Goal: Information Seeking & Learning: Learn about a topic

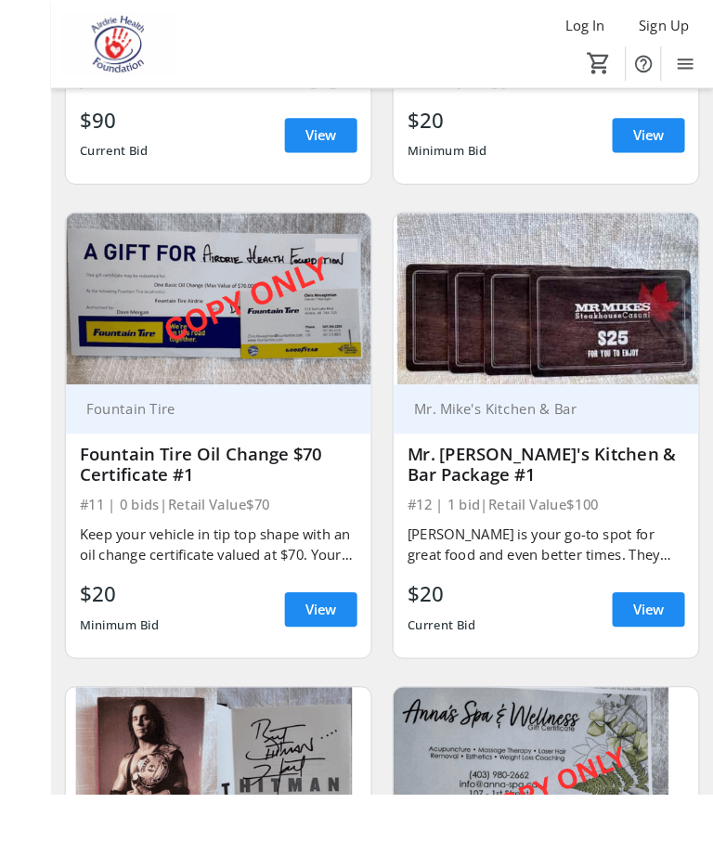
scroll to position [2696, 0]
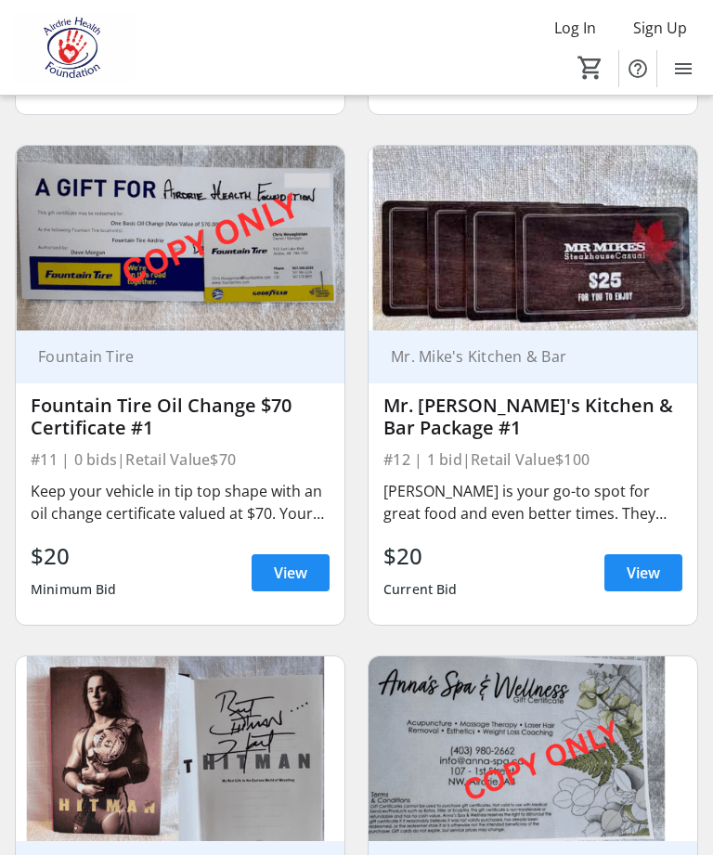
click at [622, 244] on img at bounding box center [532, 238] width 328 height 185
click at [640, 561] on span "View" at bounding box center [642, 572] width 33 height 22
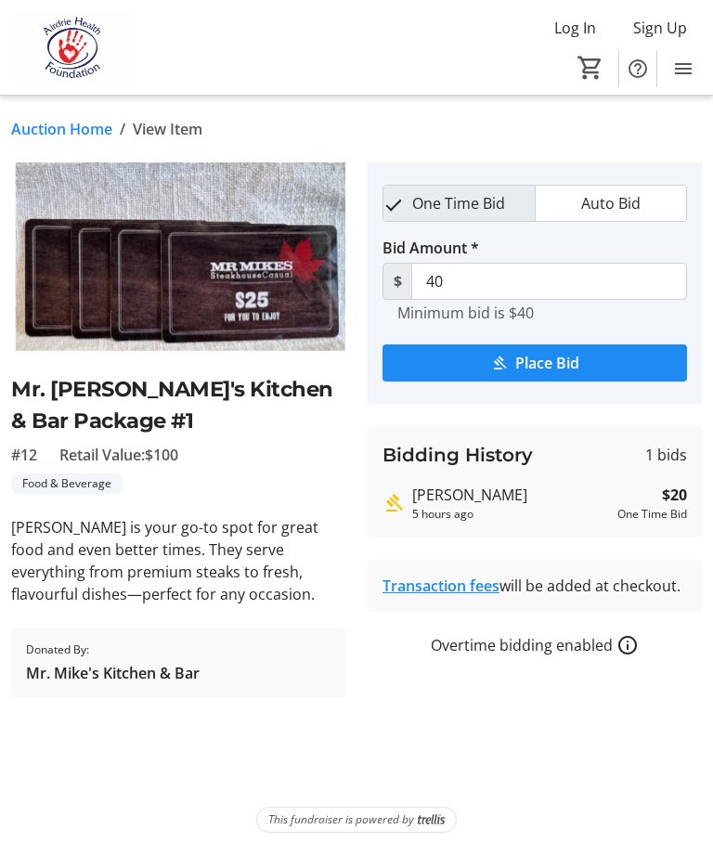
click at [460, 588] on link "Transaction fees" at bounding box center [440, 585] width 117 height 20
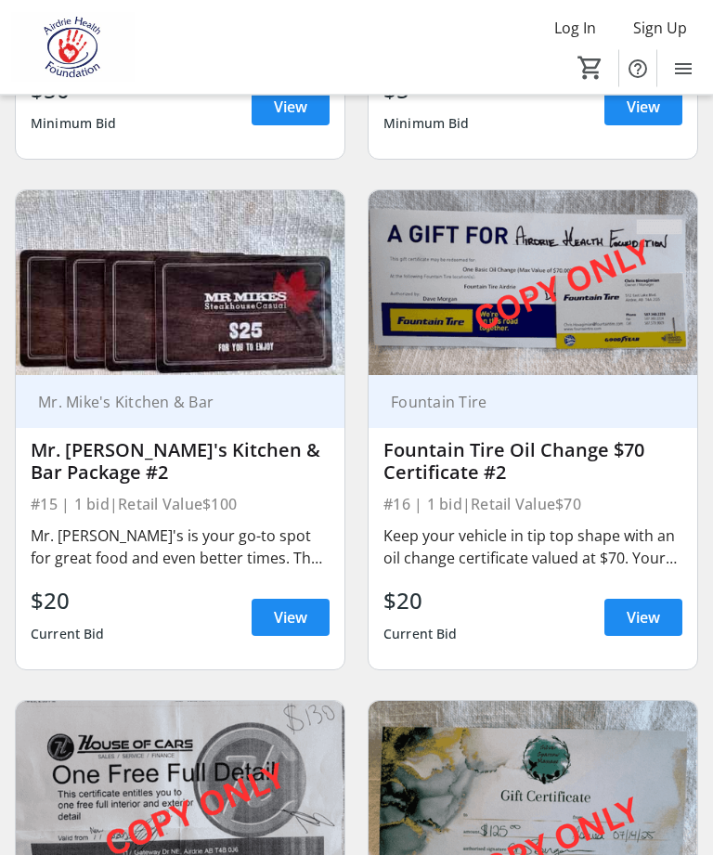
scroll to position [3672, 0]
click at [296, 606] on span "View" at bounding box center [290, 617] width 33 height 22
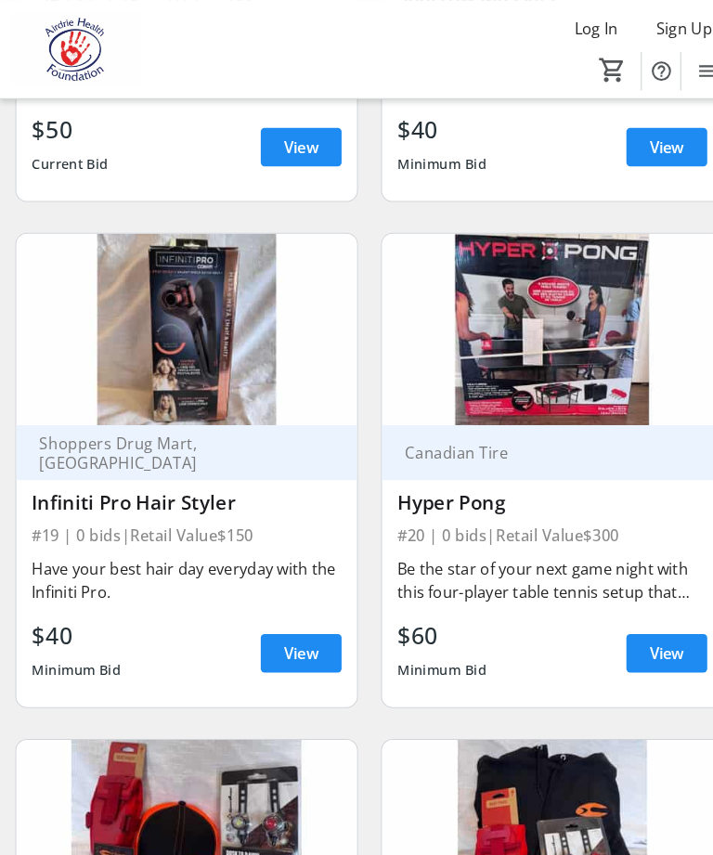
scroll to position [4658, 0]
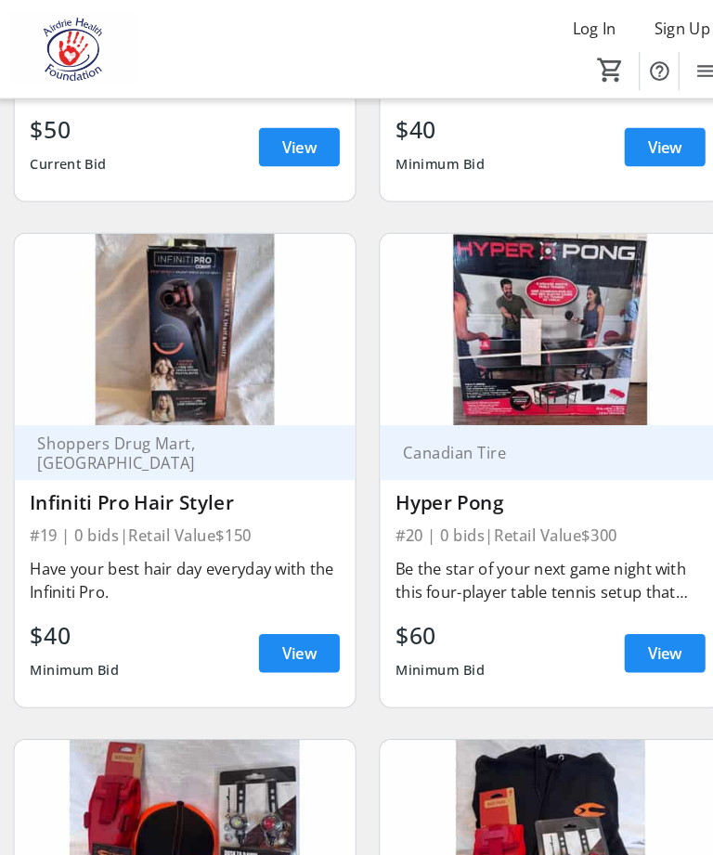
click at [211, 327] on img at bounding box center [180, 317] width 328 height 185
click at [208, 325] on img at bounding box center [180, 317] width 328 height 185
click at [300, 619] on span "View" at bounding box center [290, 630] width 33 height 22
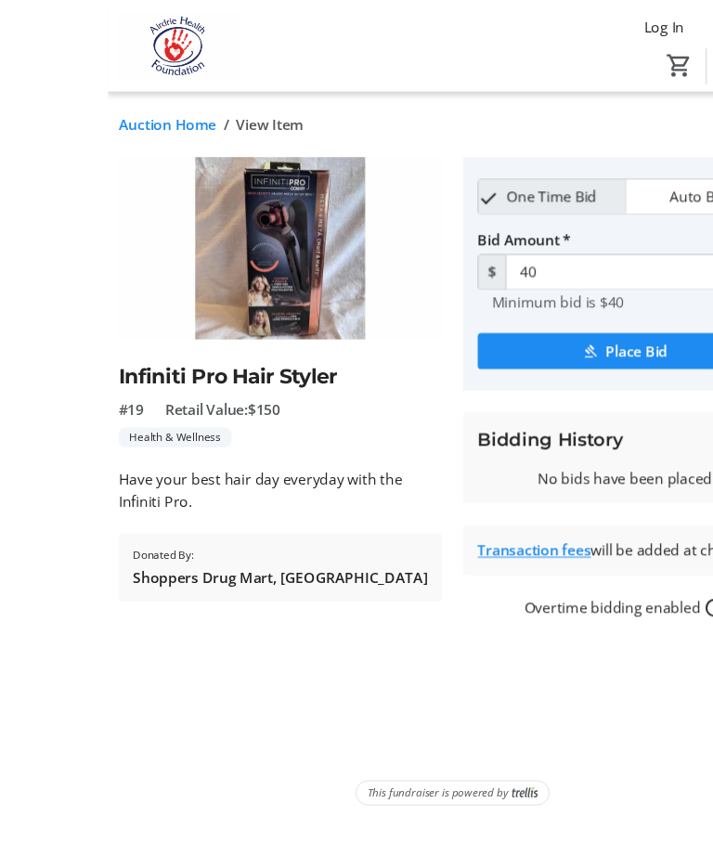
scroll to position [29, 0]
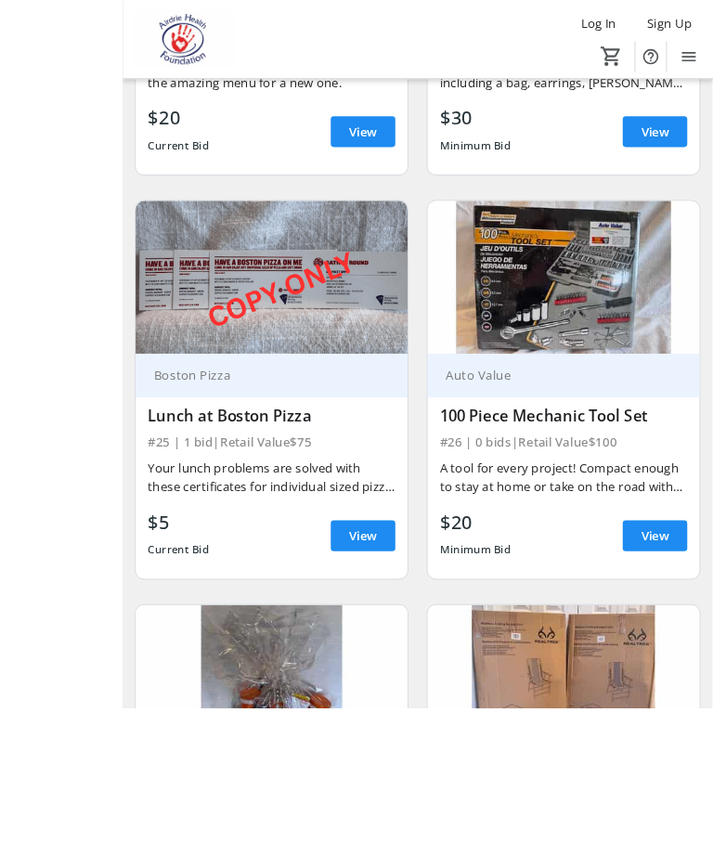
scroll to position [6209, 0]
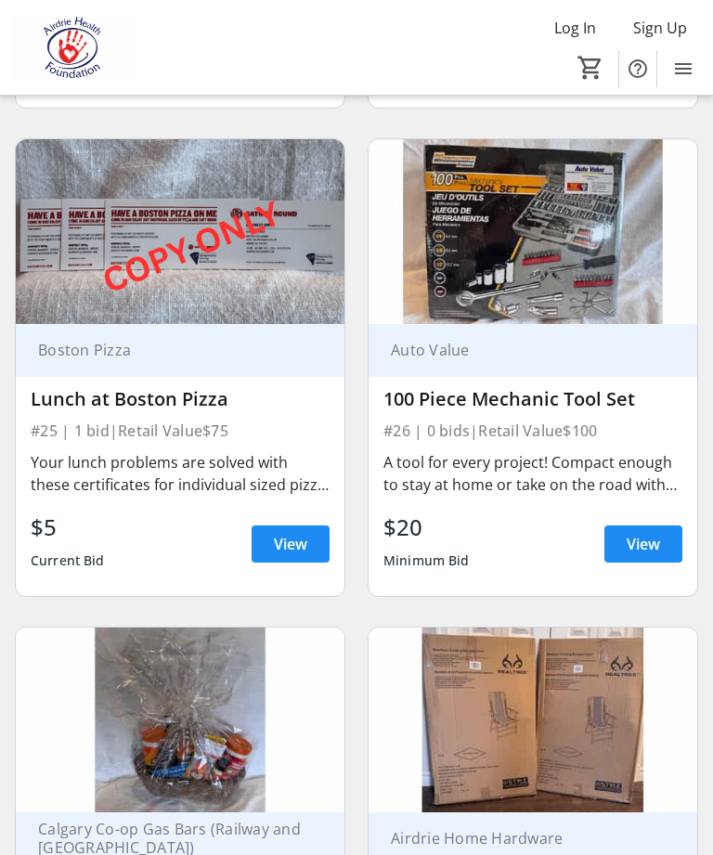
click at [276, 240] on img at bounding box center [180, 231] width 328 height 185
click at [298, 533] on span "View" at bounding box center [290, 544] width 33 height 22
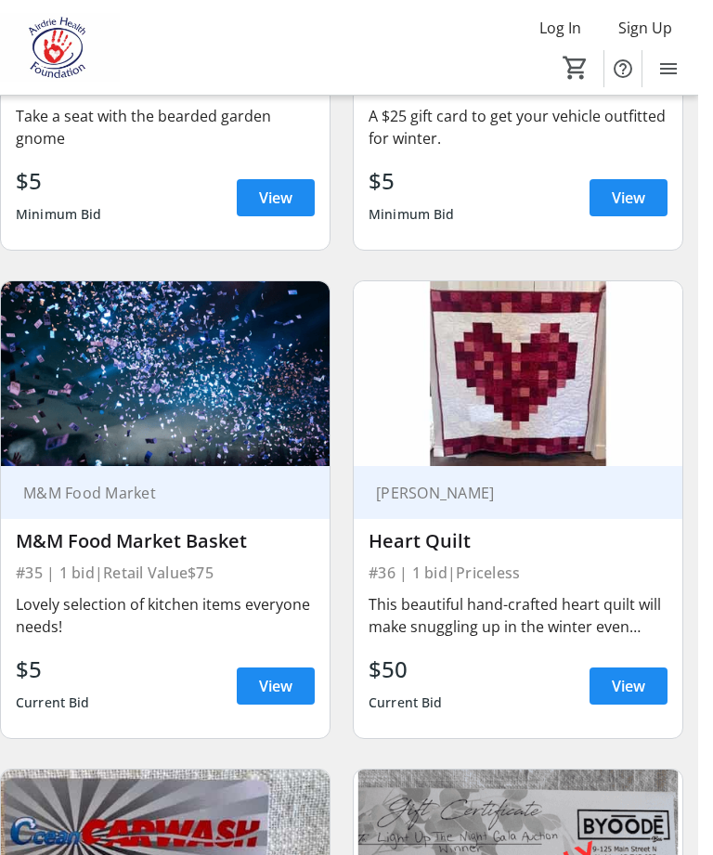
scroll to position [8561, 0]
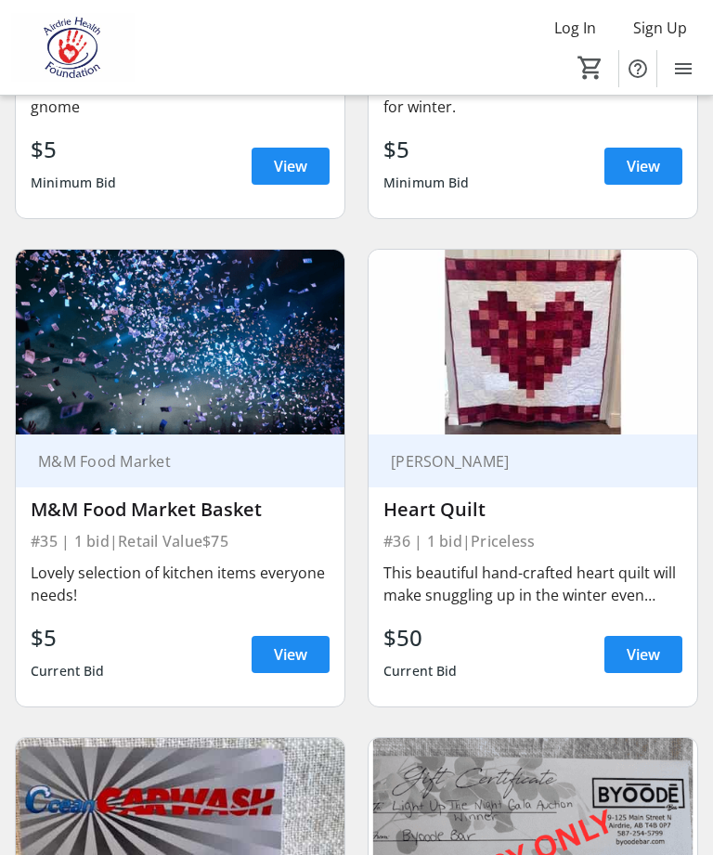
click at [585, 334] on img at bounding box center [532, 342] width 328 height 185
click at [528, 452] on div "[PERSON_NAME]" at bounding box center [521, 461] width 276 height 19
click at [585, 355] on img at bounding box center [532, 342] width 328 height 185
click at [642, 643] on span "View" at bounding box center [642, 654] width 33 height 22
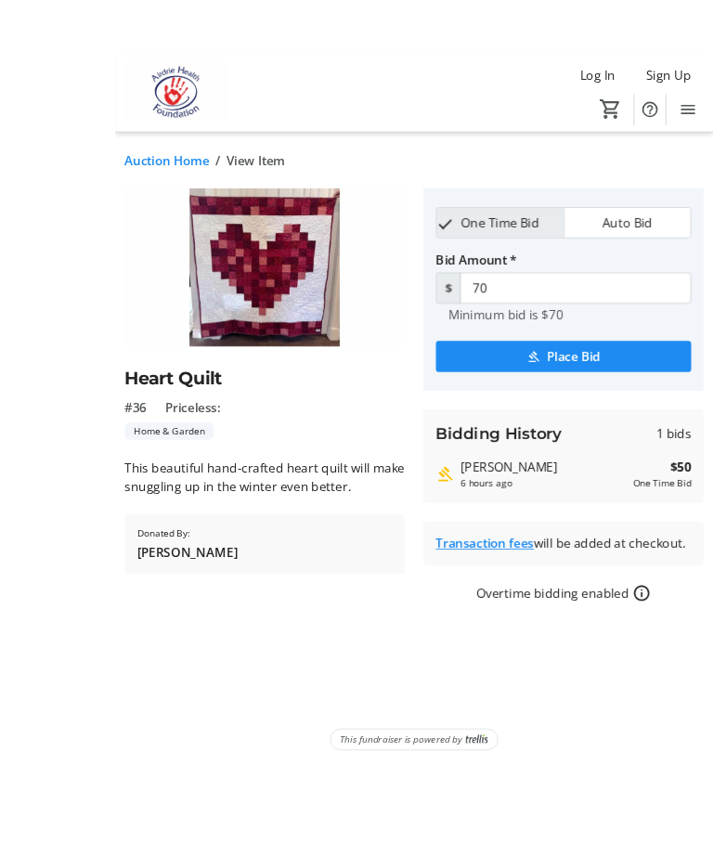
scroll to position [3, 0]
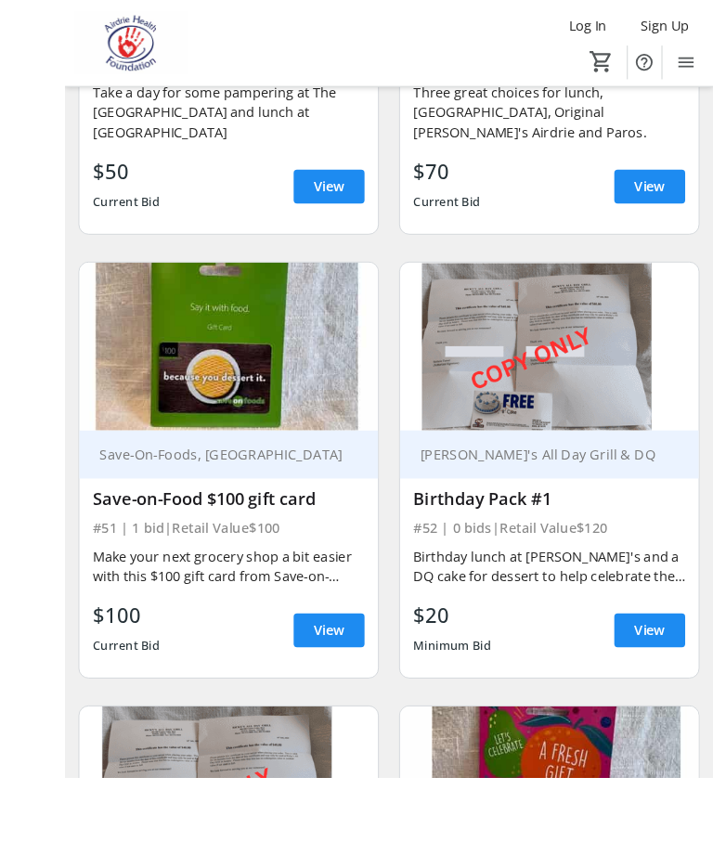
scroll to position [12579, 0]
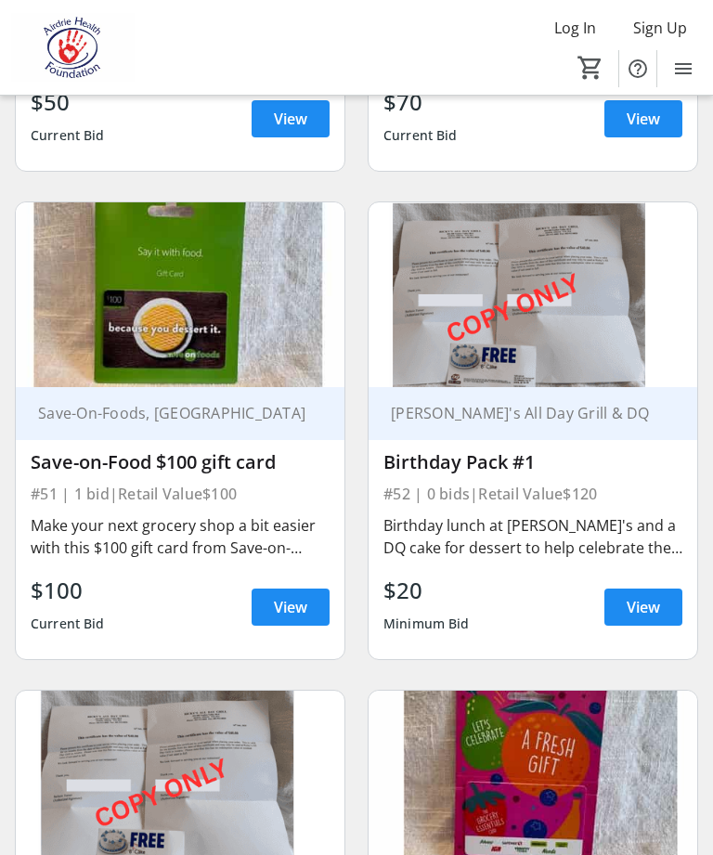
click at [641, 596] on span "View" at bounding box center [642, 607] width 33 height 22
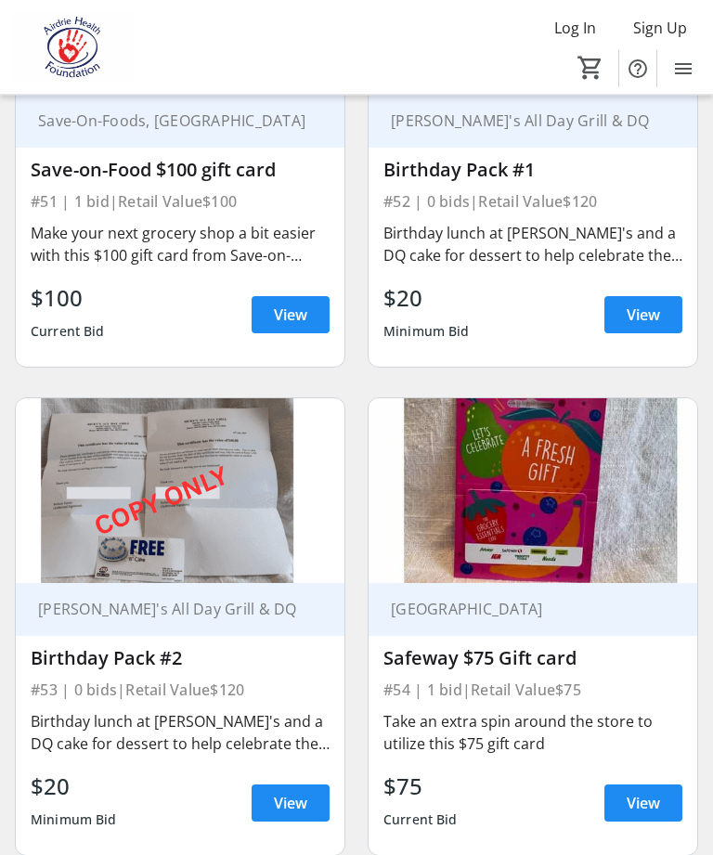
scroll to position [12873, 0]
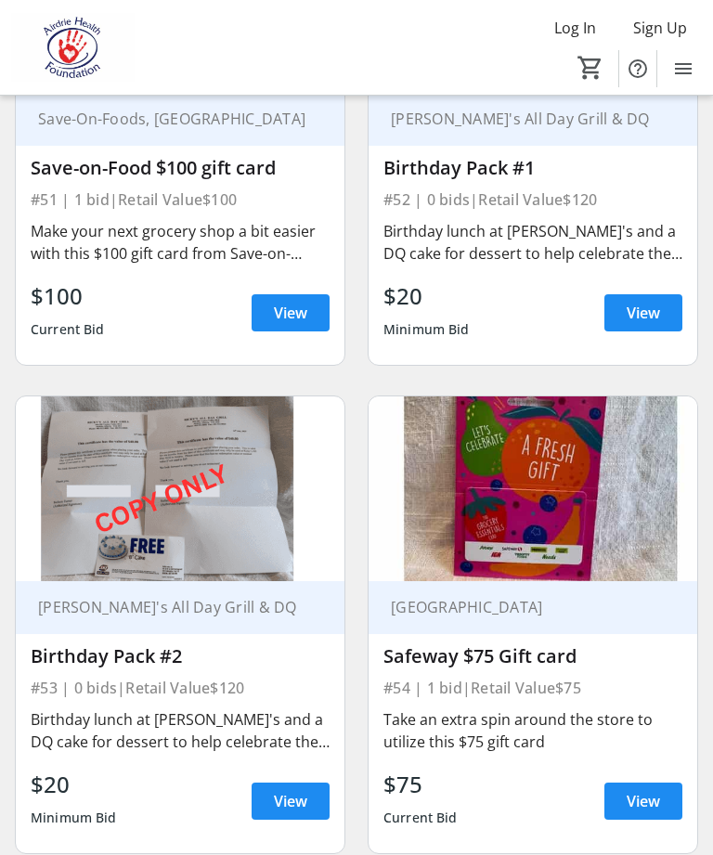
click at [300, 790] on span "View" at bounding box center [290, 801] width 33 height 22
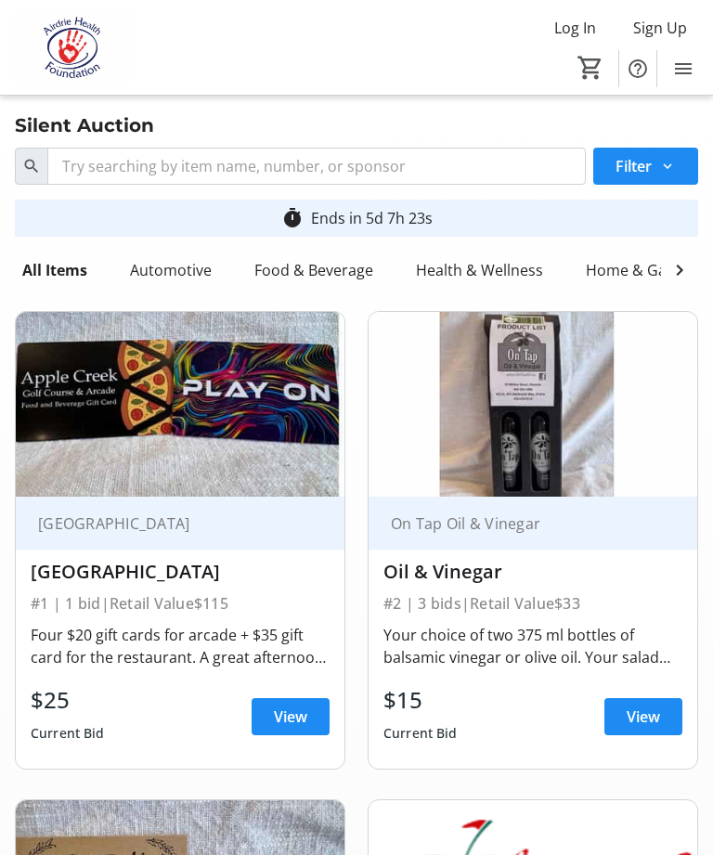
click at [689, 65] on mat-icon "Menu" at bounding box center [683, 69] width 22 height 22
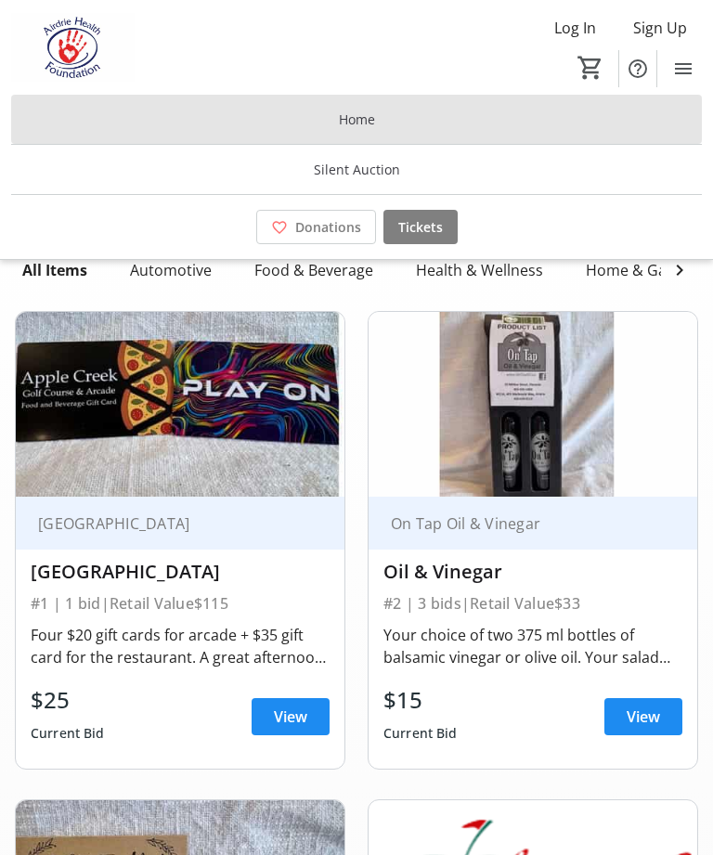
click at [379, 121] on span at bounding box center [356, 119] width 690 height 45
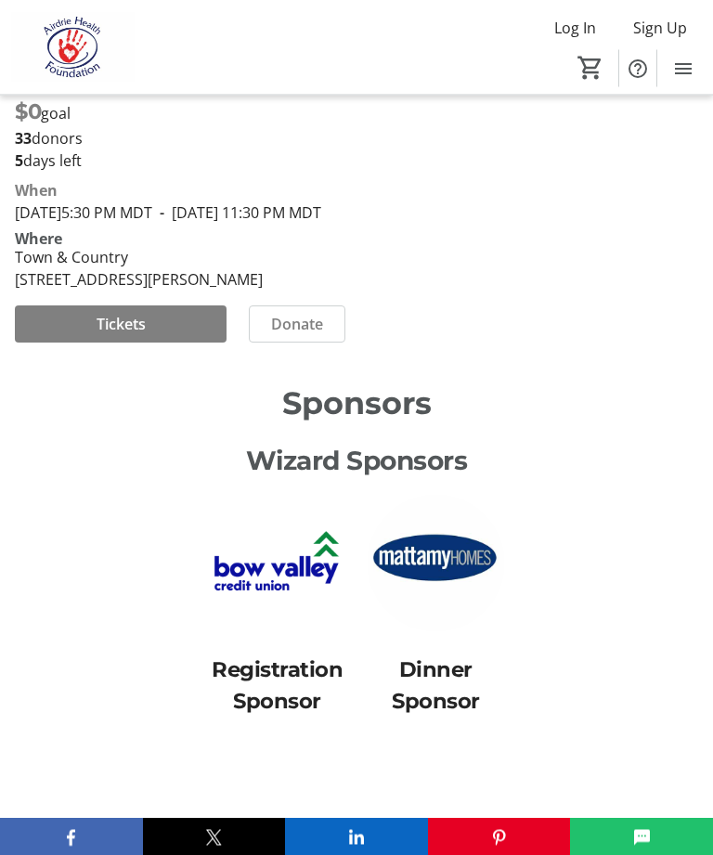
scroll to position [587, 0]
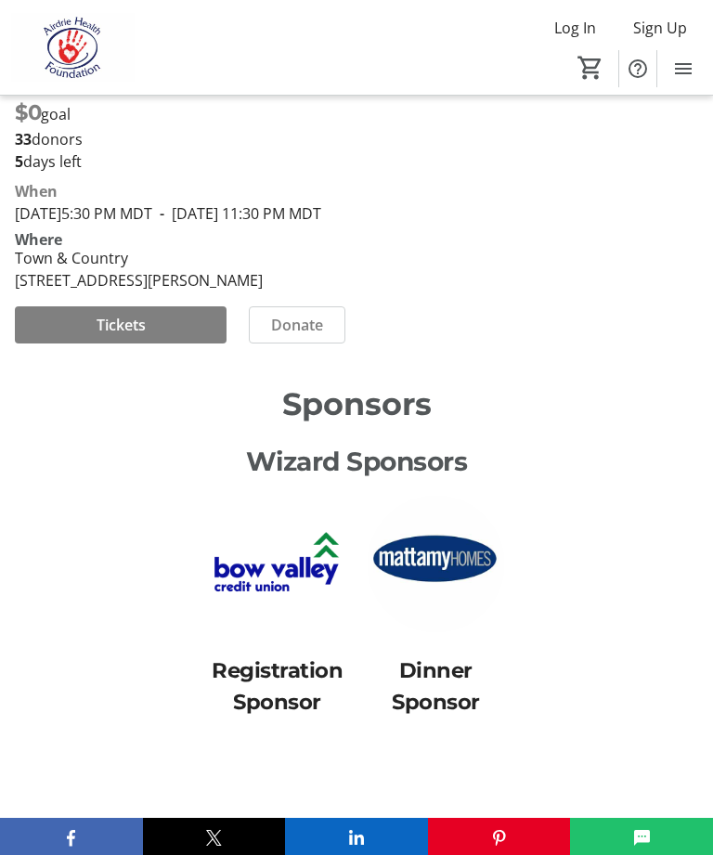
click at [180, 342] on span at bounding box center [121, 324] width 212 height 45
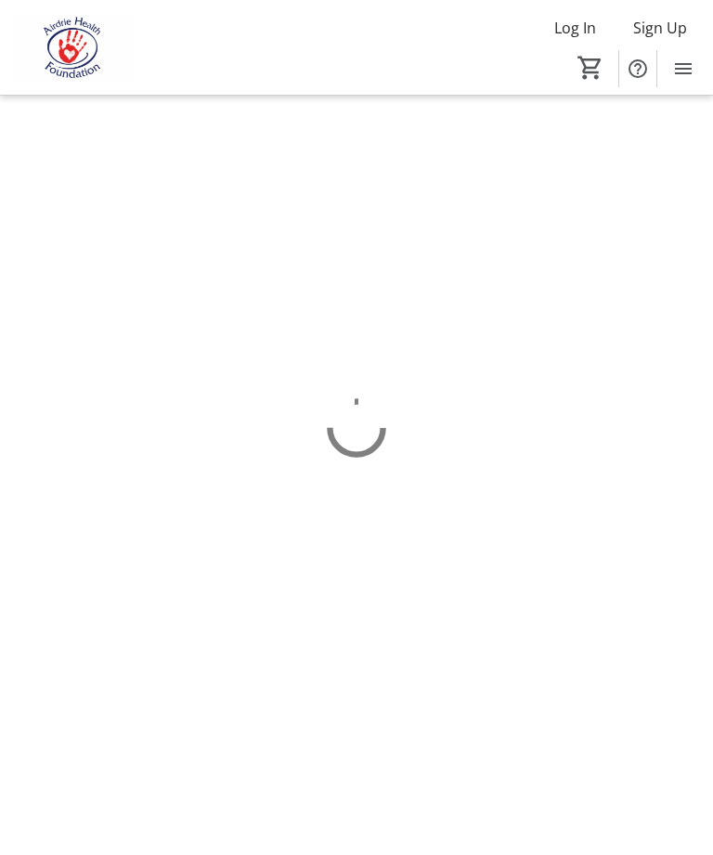
scroll to position [59, 0]
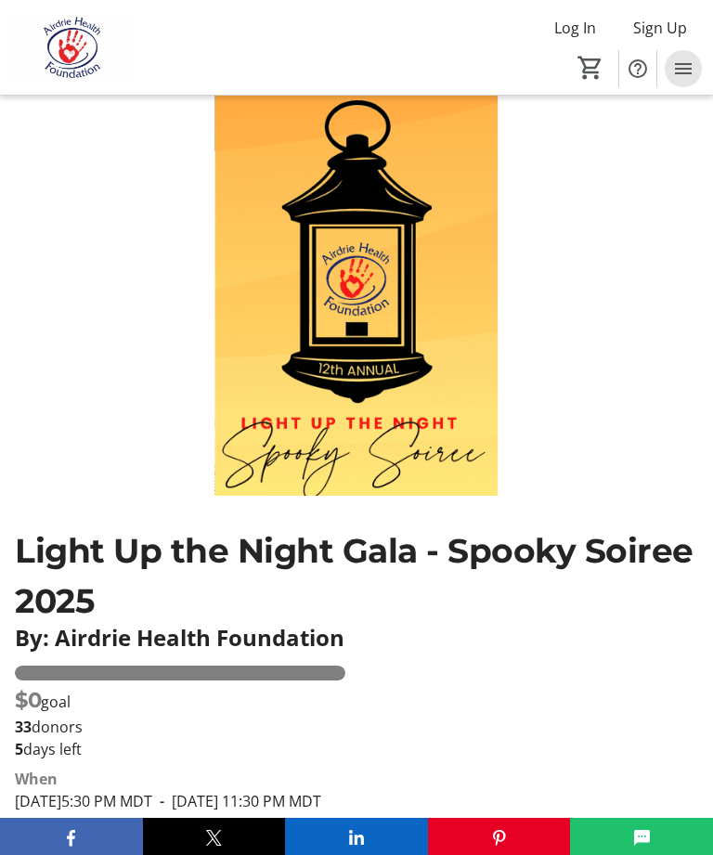
click at [691, 60] on mat-icon "Menu" at bounding box center [683, 69] width 22 height 22
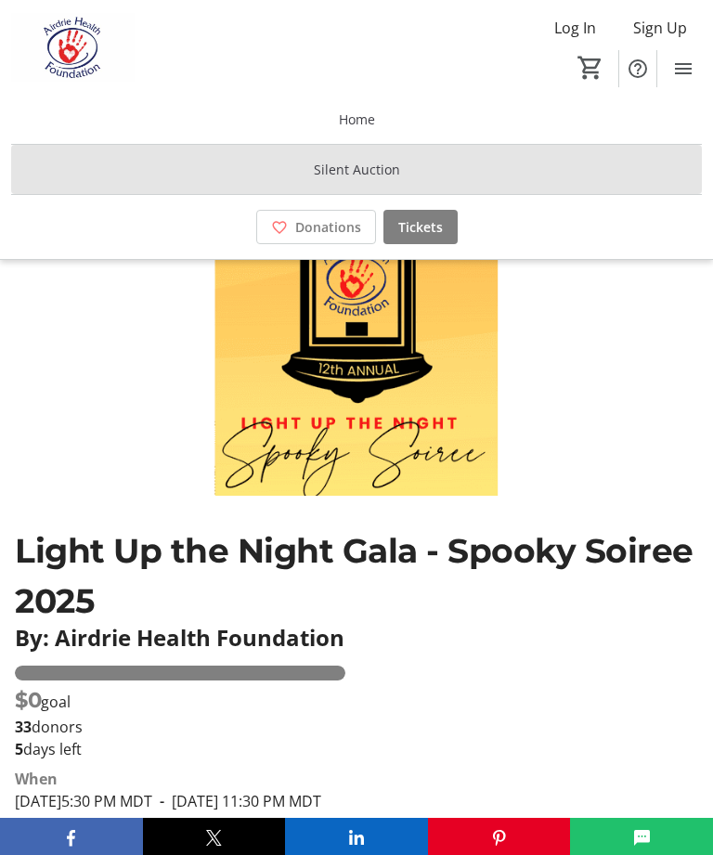
click at [395, 173] on span "Silent Auction" at bounding box center [357, 169] width 86 height 19
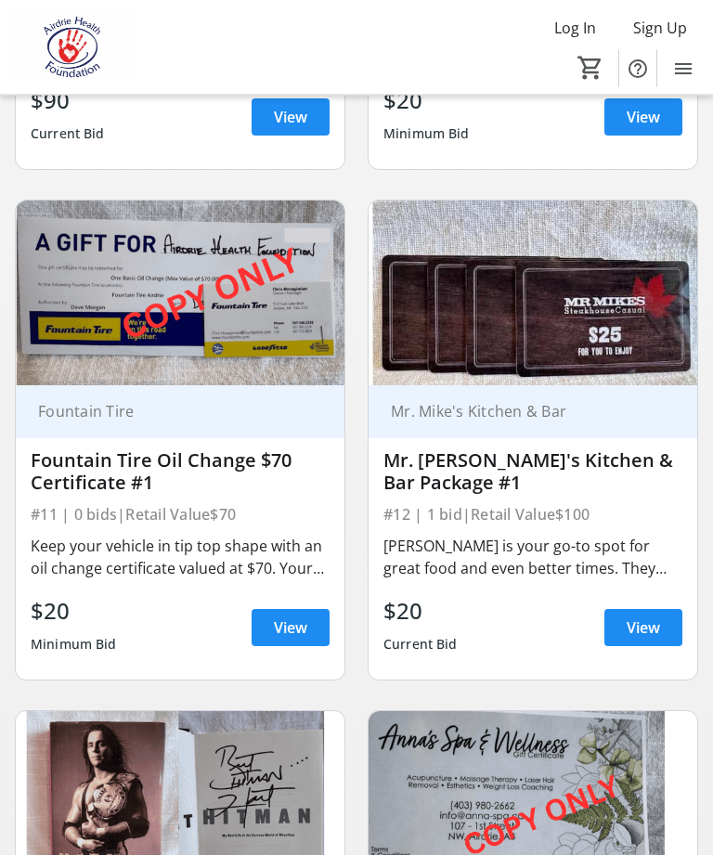
scroll to position [2642, 0]
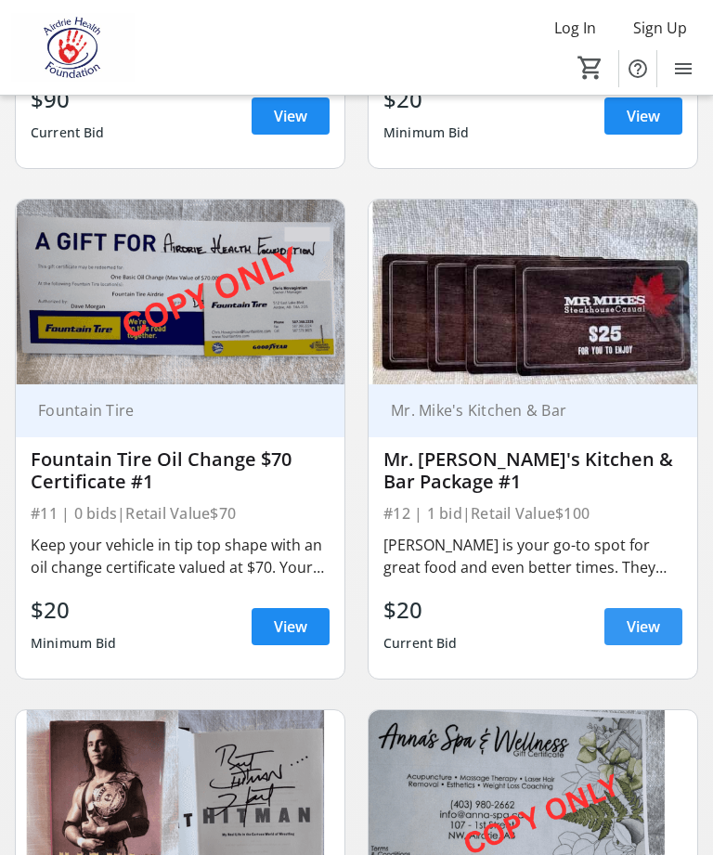
click at [644, 615] on span "View" at bounding box center [642, 626] width 33 height 22
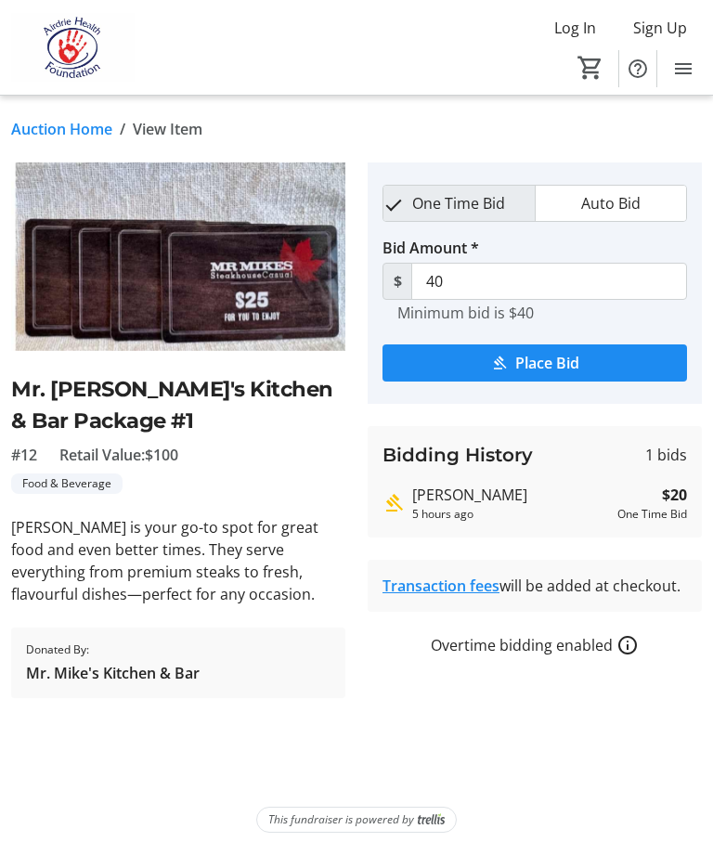
click at [631, 636] on mat-icon "How overtime bidding works for silent auctions" at bounding box center [627, 645] width 22 height 22
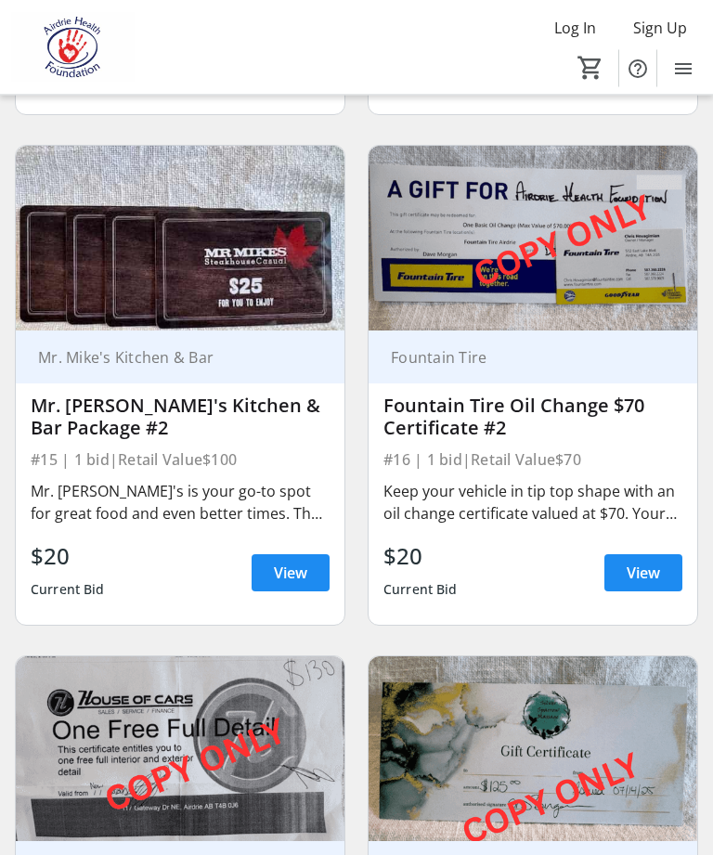
scroll to position [3717, 0]
click at [299, 561] on span "View" at bounding box center [290, 572] width 33 height 22
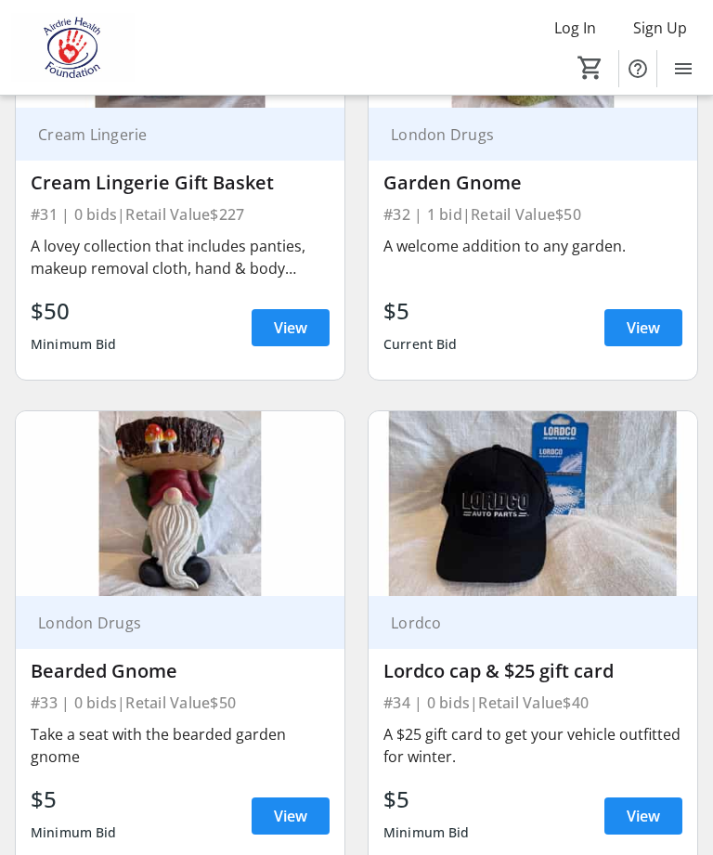
scroll to position [7838, 0]
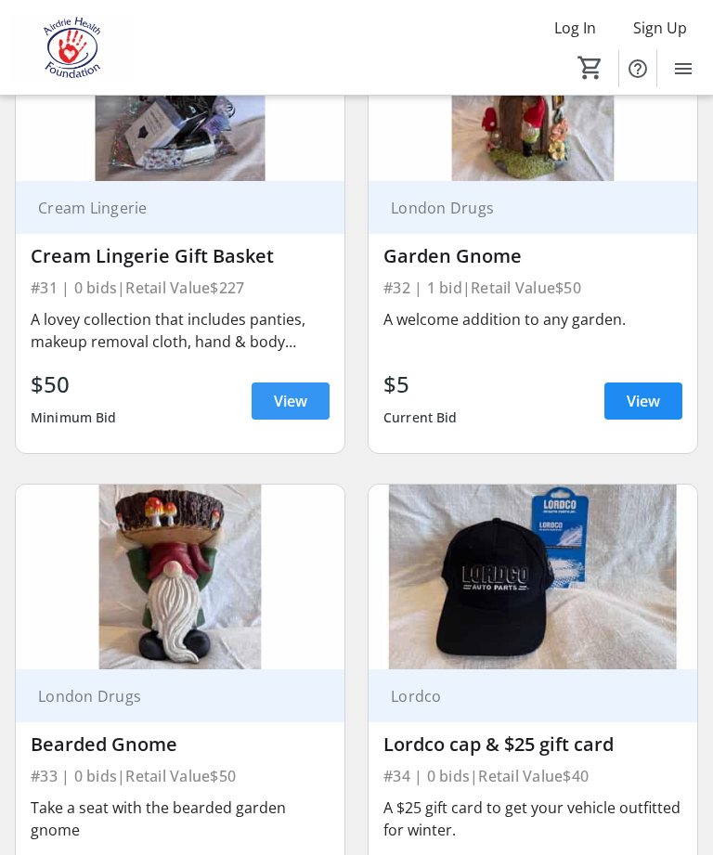
click at [291, 390] on span "View" at bounding box center [290, 401] width 33 height 22
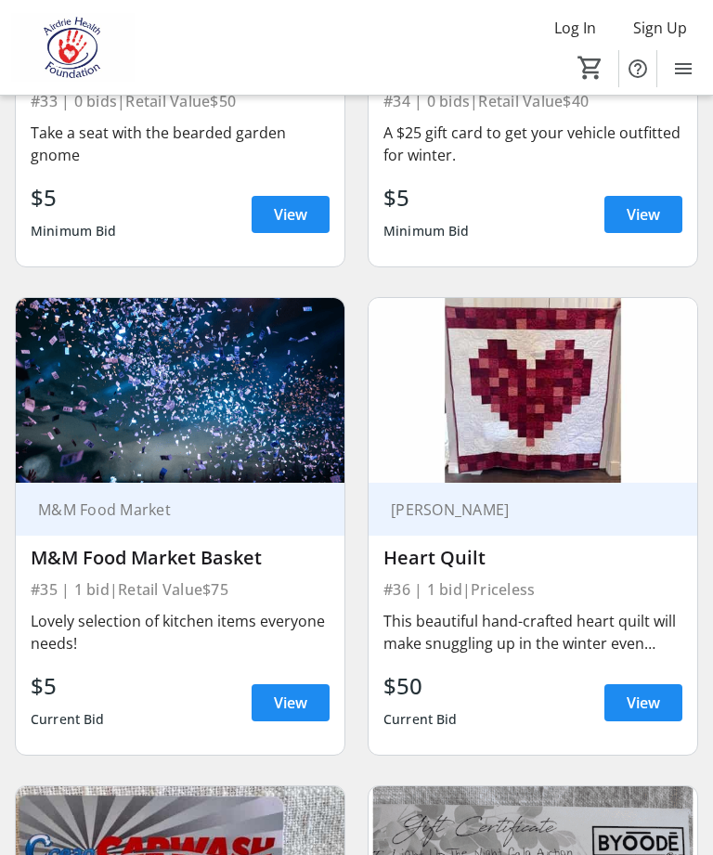
scroll to position [8527, 0]
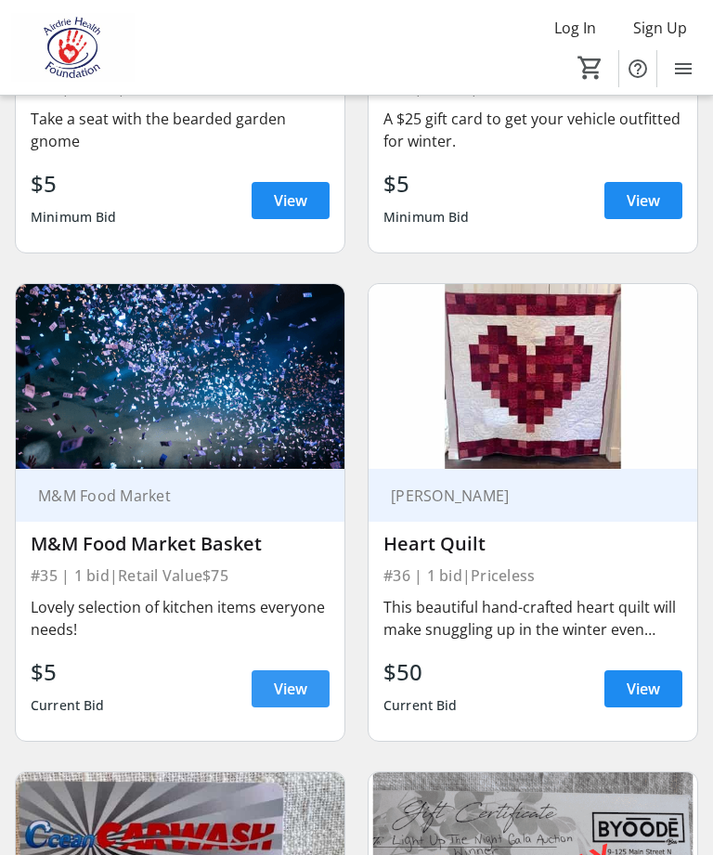
click at [293, 677] on span "View" at bounding box center [290, 688] width 33 height 22
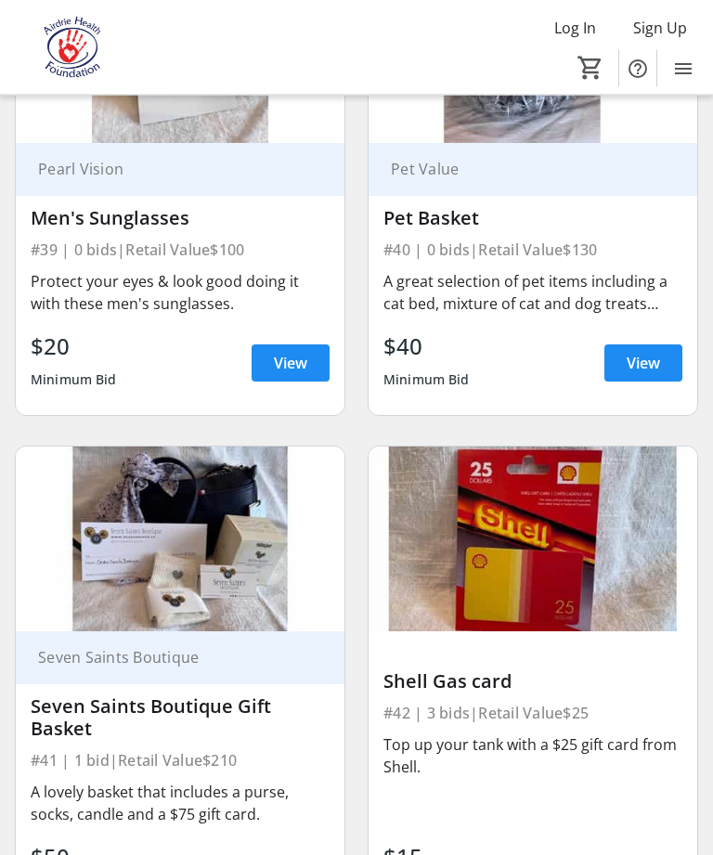
scroll to position [9829, 0]
click at [635, 352] on span "View" at bounding box center [642, 363] width 33 height 22
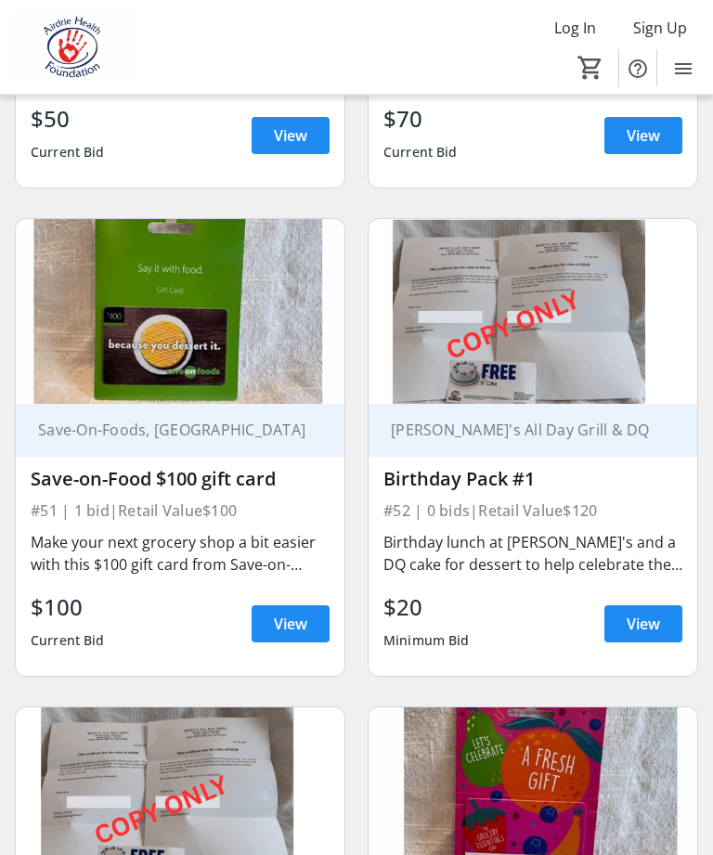
scroll to position [12562, 0]
click at [300, 612] on span "View" at bounding box center [290, 623] width 33 height 22
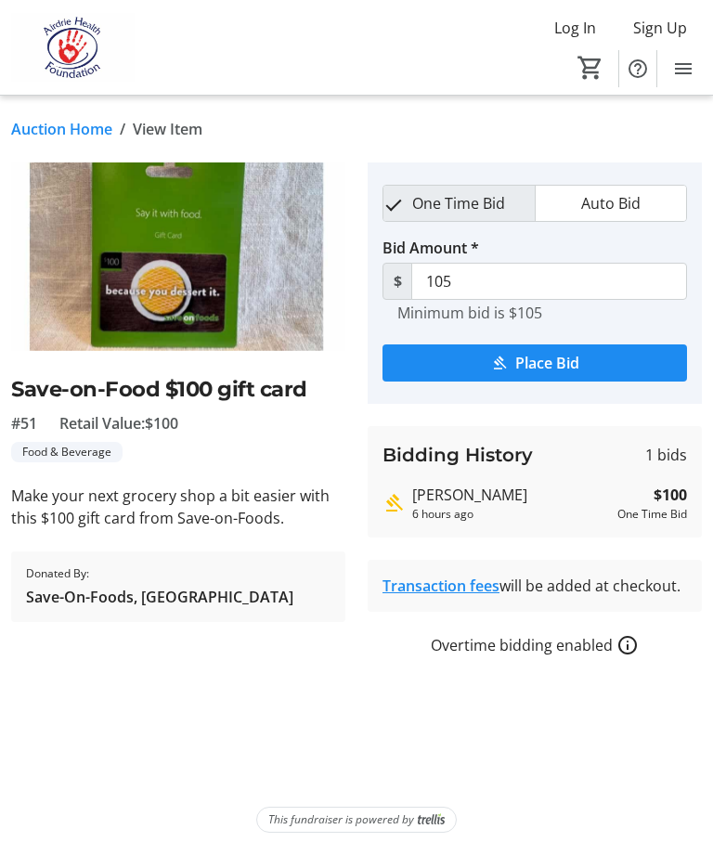
scroll to position [12562, 0]
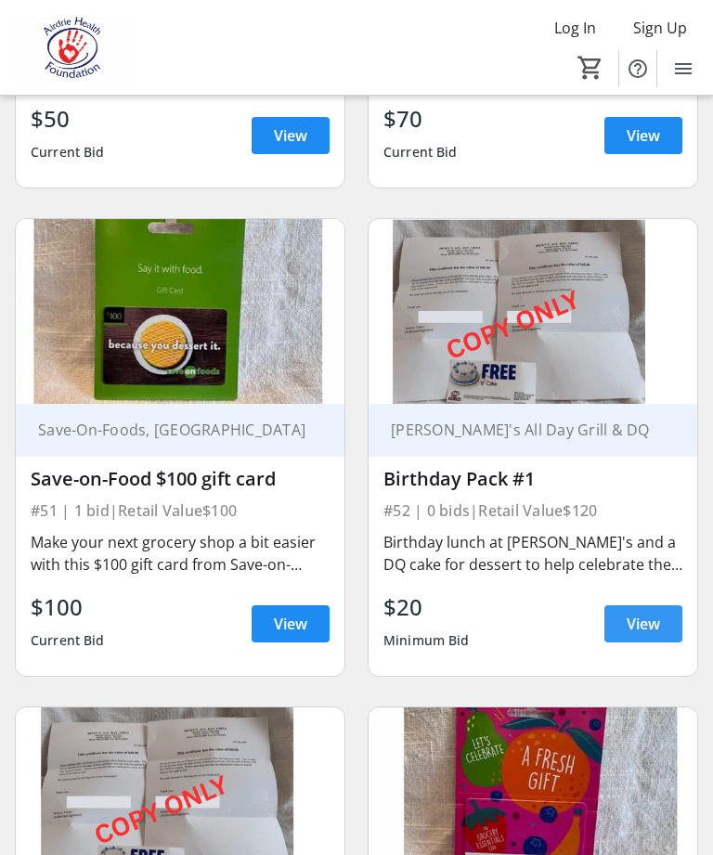
click at [638, 612] on span "View" at bounding box center [642, 623] width 33 height 22
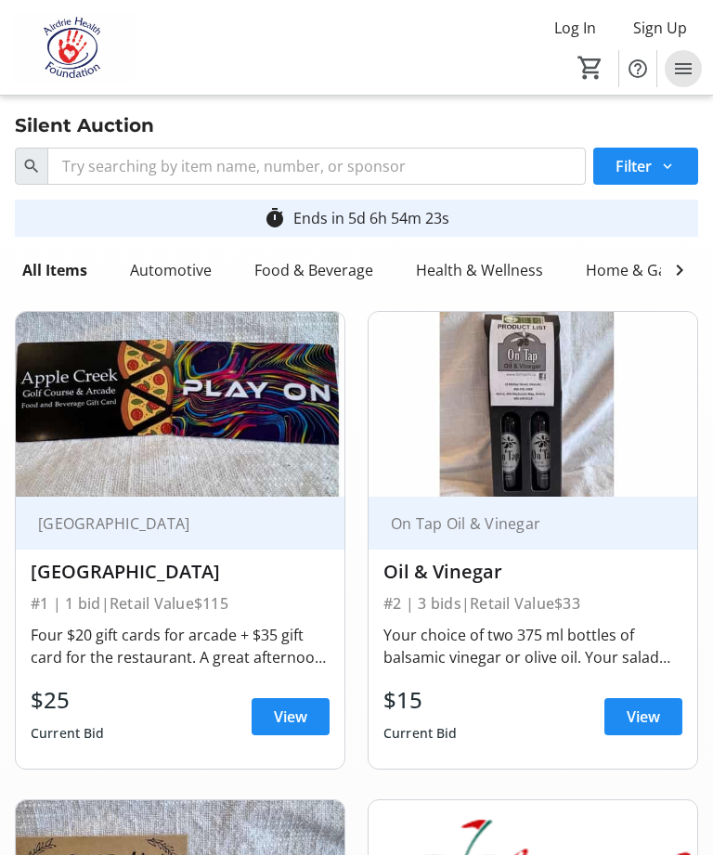
click at [687, 68] on mat-icon "Menu" at bounding box center [683, 69] width 22 height 22
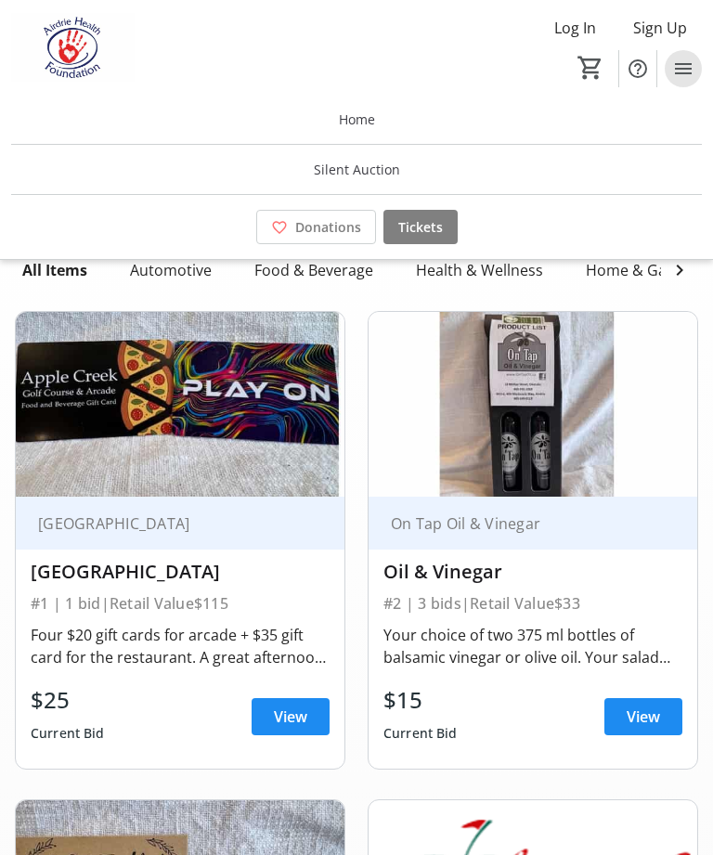
click at [668, 69] on span "Menu" at bounding box center [682, 68] width 37 height 37
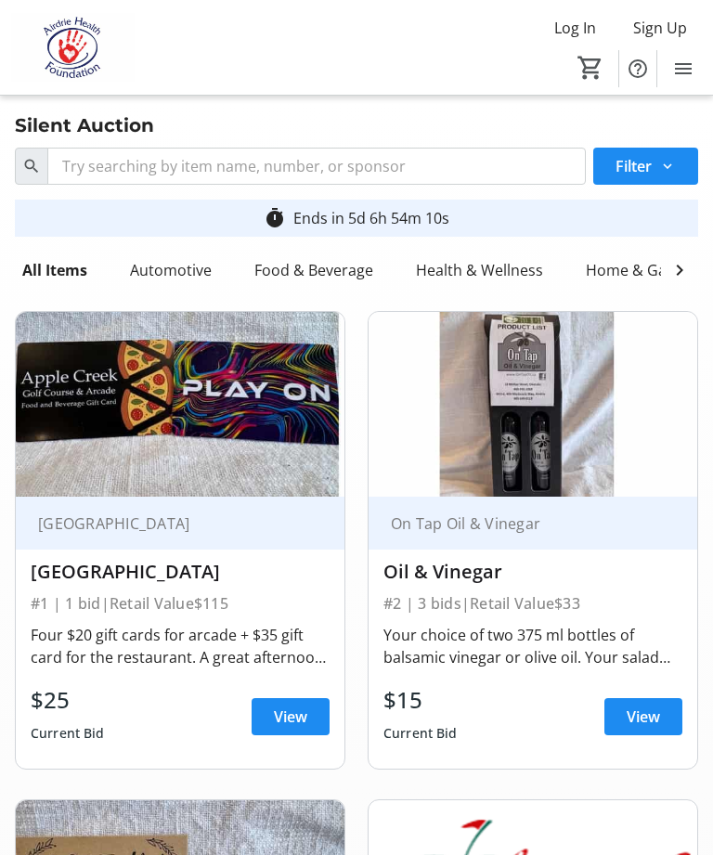
click at [76, 44] on img at bounding box center [72, 48] width 123 height 70
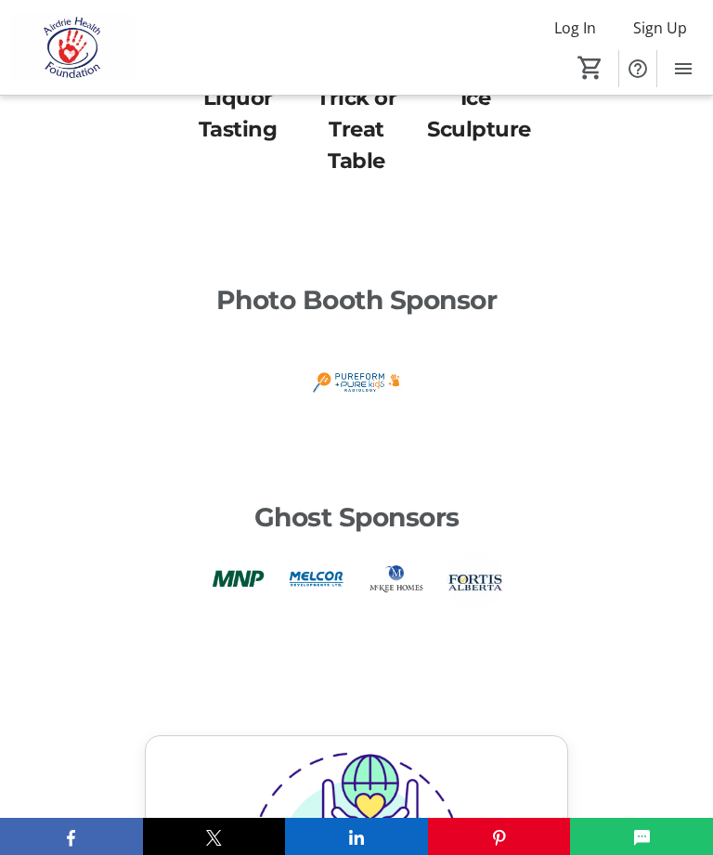
scroll to position [1496, 0]
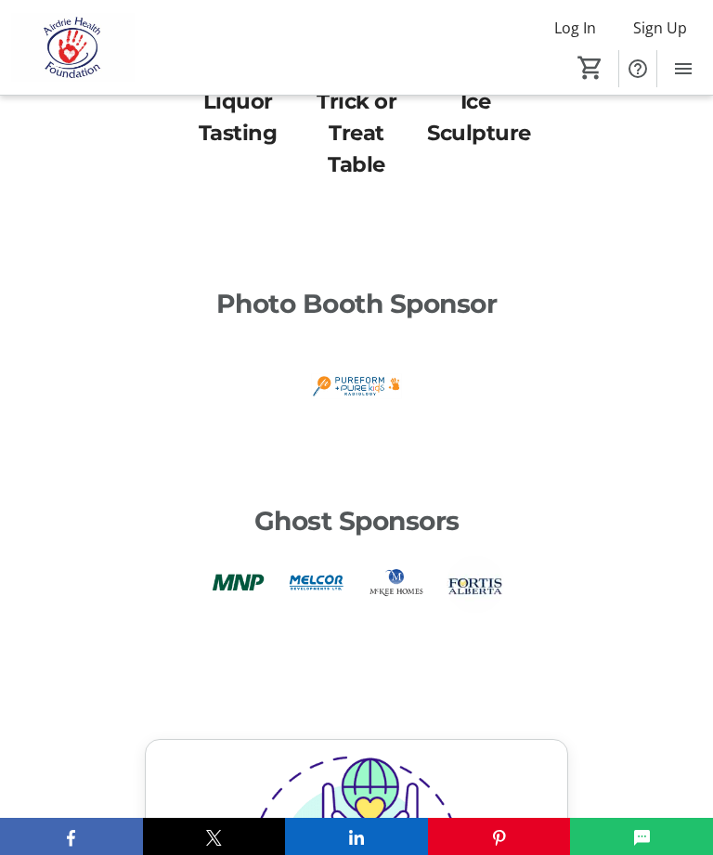
click at [87, 854] on button "Facebook" at bounding box center [71, 835] width 143 height 37
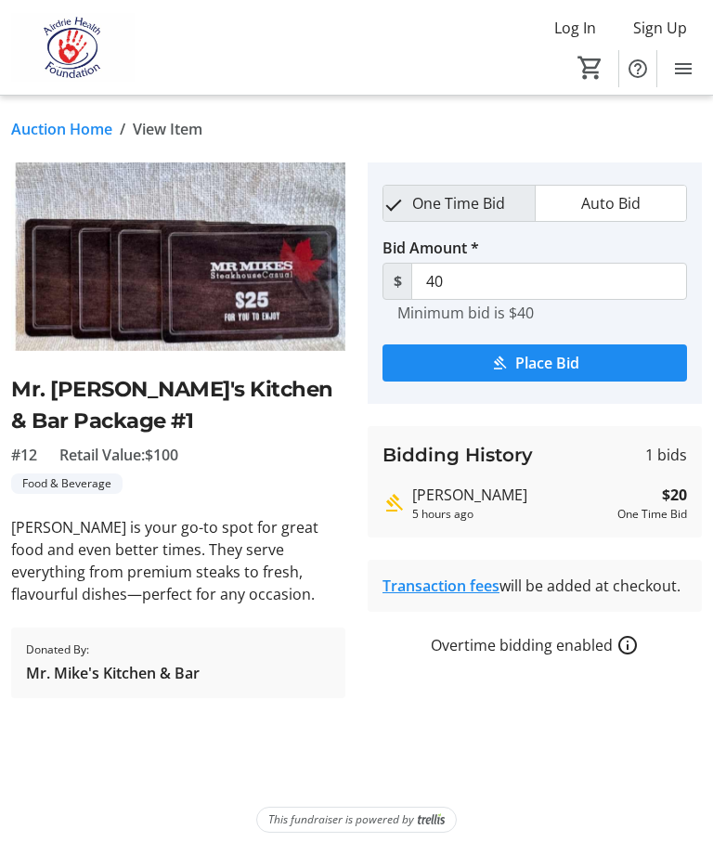
click at [482, 494] on div "[PERSON_NAME]" at bounding box center [511, 494] width 198 height 22
